Goal: Navigation & Orientation: Go to known website

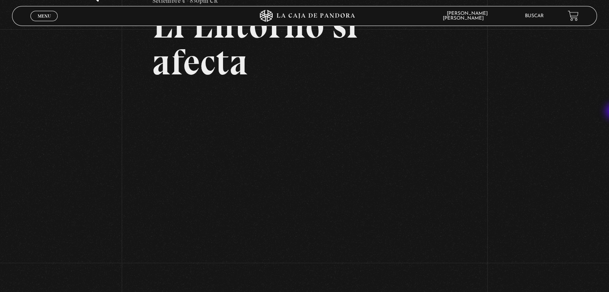
scroll to position [64, 0]
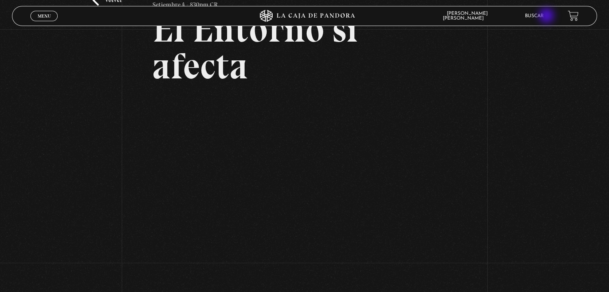
click at [544, 16] on link "Buscar" at bounding box center [534, 16] width 19 height 5
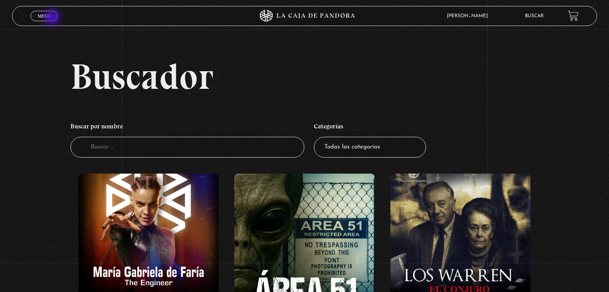
drag, startPoint x: 0, startPoint y: 0, endPoint x: 50, endPoint y: 21, distance: 54.4
click at [52, 18] on link "Menu Cerrar" at bounding box center [43, 16] width 27 height 10
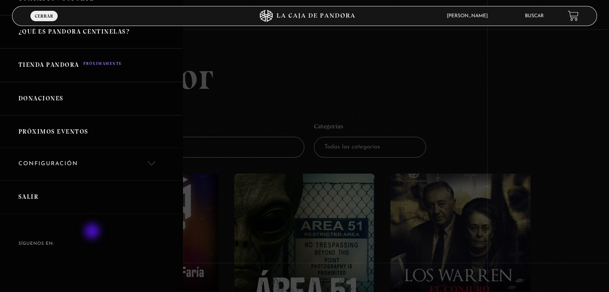
scroll to position [180, 0]
click at [42, 194] on link "Salir" at bounding box center [91, 196] width 183 height 33
